Goal: Use online tool/utility: Use online tool/utility

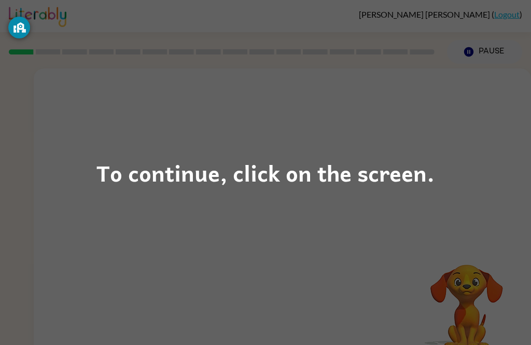
click at [310, 237] on div "To continue, click on the screen." at bounding box center [265, 172] width 531 height 345
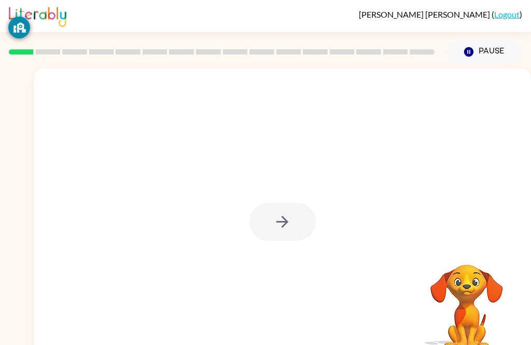
click at [279, 218] on div at bounding box center [282, 222] width 66 height 38
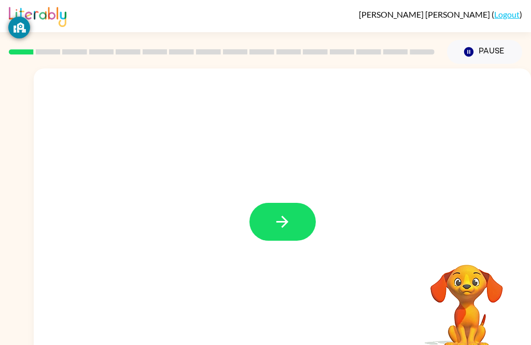
click at [278, 219] on icon "button" at bounding box center [282, 221] width 18 height 18
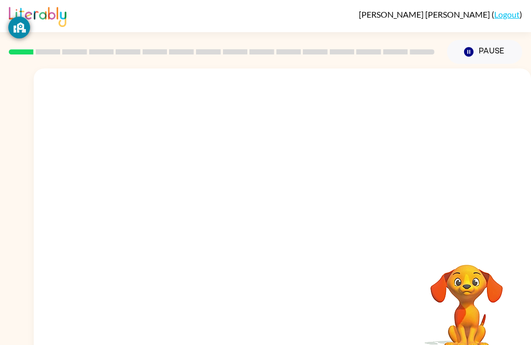
click at [528, 120] on div at bounding box center [282, 216] width 497 height 296
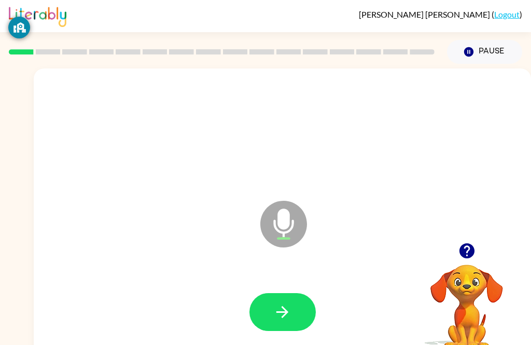
click at [289, 306] on icon "button" at bounding box center [282, 312] width 18 height 18
click at [289, 323] on button "button" at bounding box center [282, 312] width 66 height 38
click at [289, 322] on button "button" at bounding box center [282, 312] width 66 height 38
click at [273, 311] on icon "button" at bounding box center [282, 312] width 18 height 18
click at [275, 300] on button "button" at bounding box center [282, 312] width 66 height 38
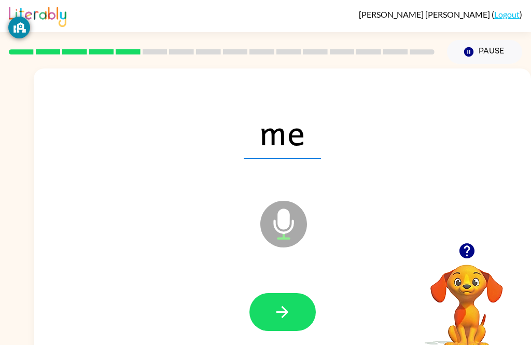
click at [295, 314] on button "button" at bounding box center [282, 312] width 66 height 38
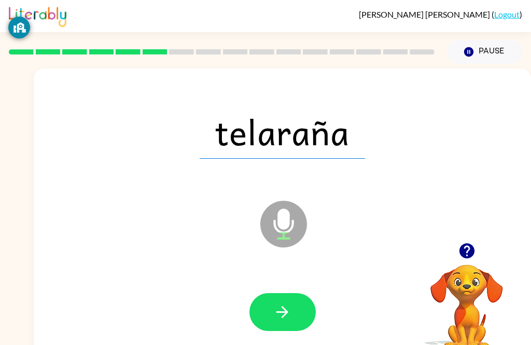
click at [287, 304] on icon "button" at bounding box center [282, 312] width 18 height 18
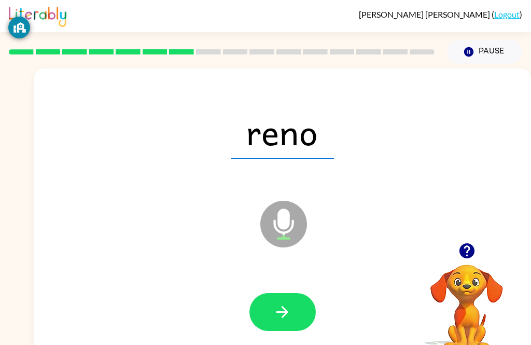
click at [263, 321] on button "button" at bounding box center [282, 312] width 66 height 38
click at [295, 308] on button "button" at bounding box center [282, 312] width 66 height 38
click at [284, 330] on button "button" at bounding box center [282, 312] width 66 height 38
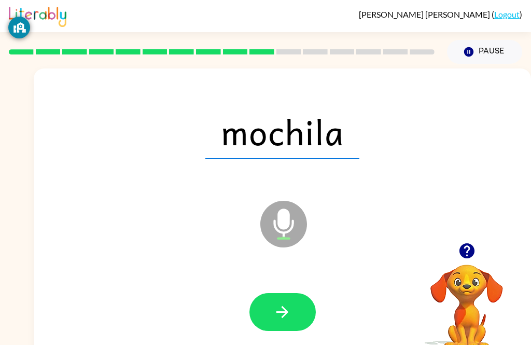
click at [270, 308] on button "button" at bounding box center [282, 312] width 66 height 38
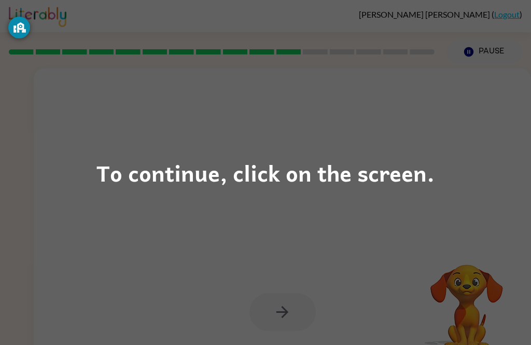
click at [287, 257] on div "To continue, click on the screen." at bounding box center [265, 172] width 531 height 345
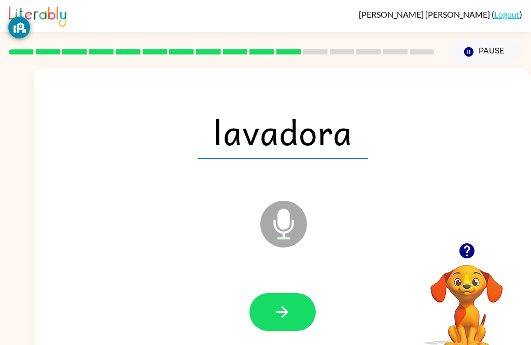
click at [257, 308] on button "button" at bounding box center [282, 312] width 66 height 38
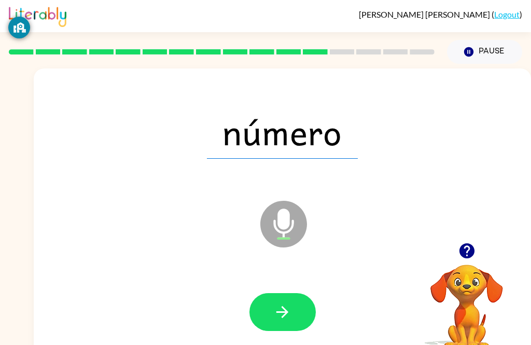
click at [291, 308] on icon "button" at bounding box center [282, 312] width 18 height 18
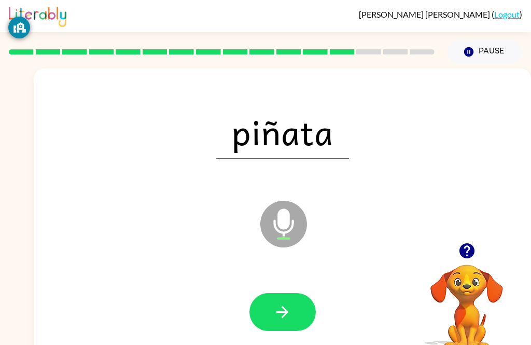
click at [306, 317] on button "button" at bounding box center [282, 312] width 66 height 38
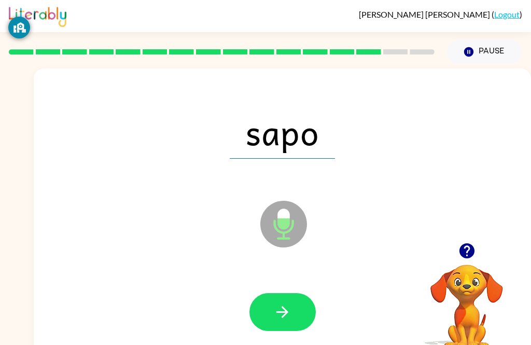
click at [302, 314] on button "button" at bounding box center [282, 312] width 66 height 38
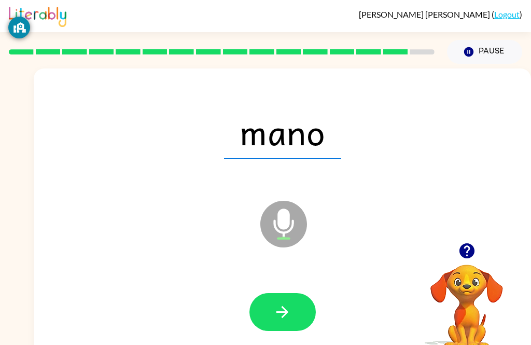
click at [286, 303] on icon "button" at bounding box center [282, 312] width 18 height 18
